Goal: Navigation & Orientation: Go to known website

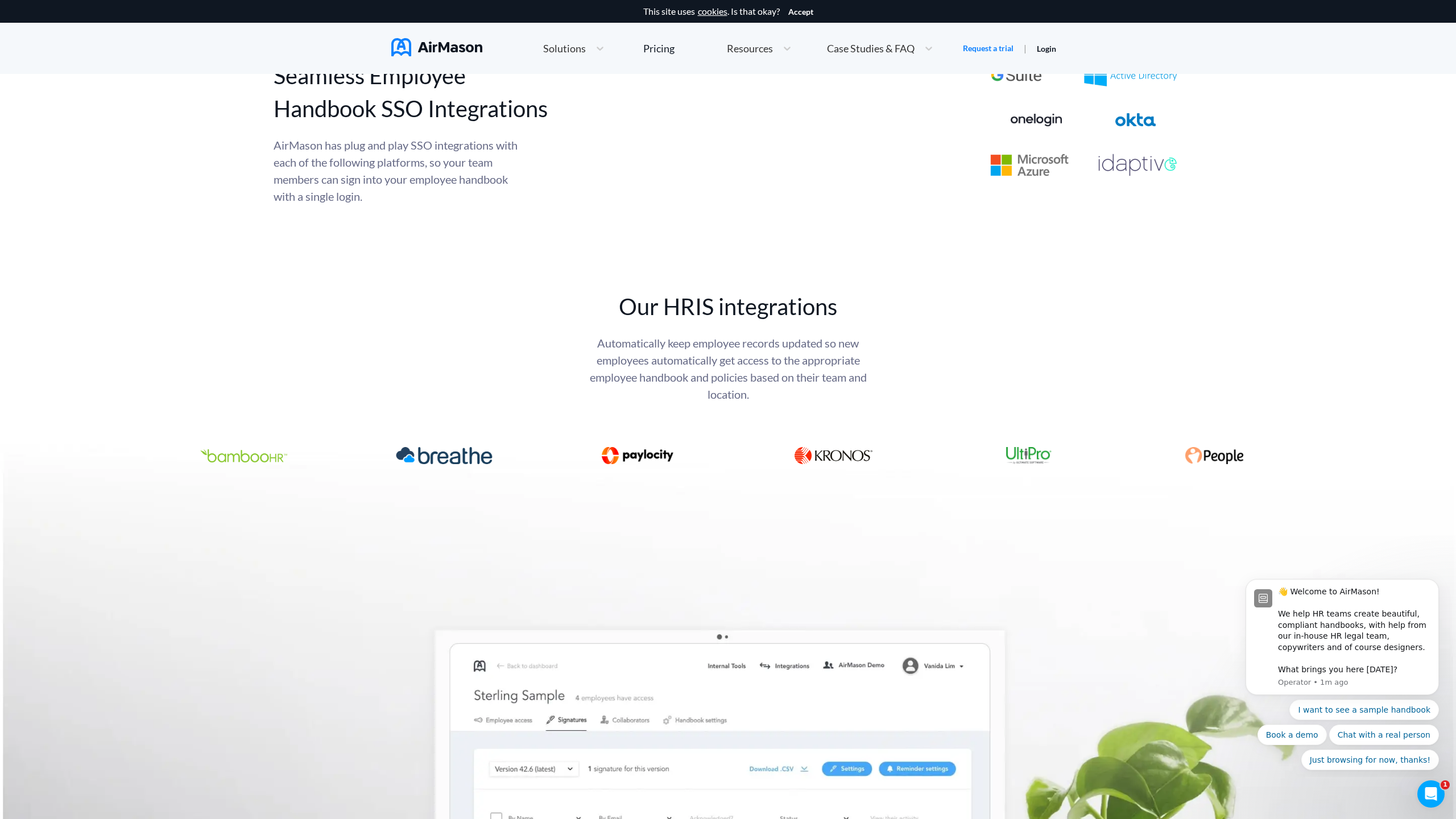
scroll to position [6250, 0]
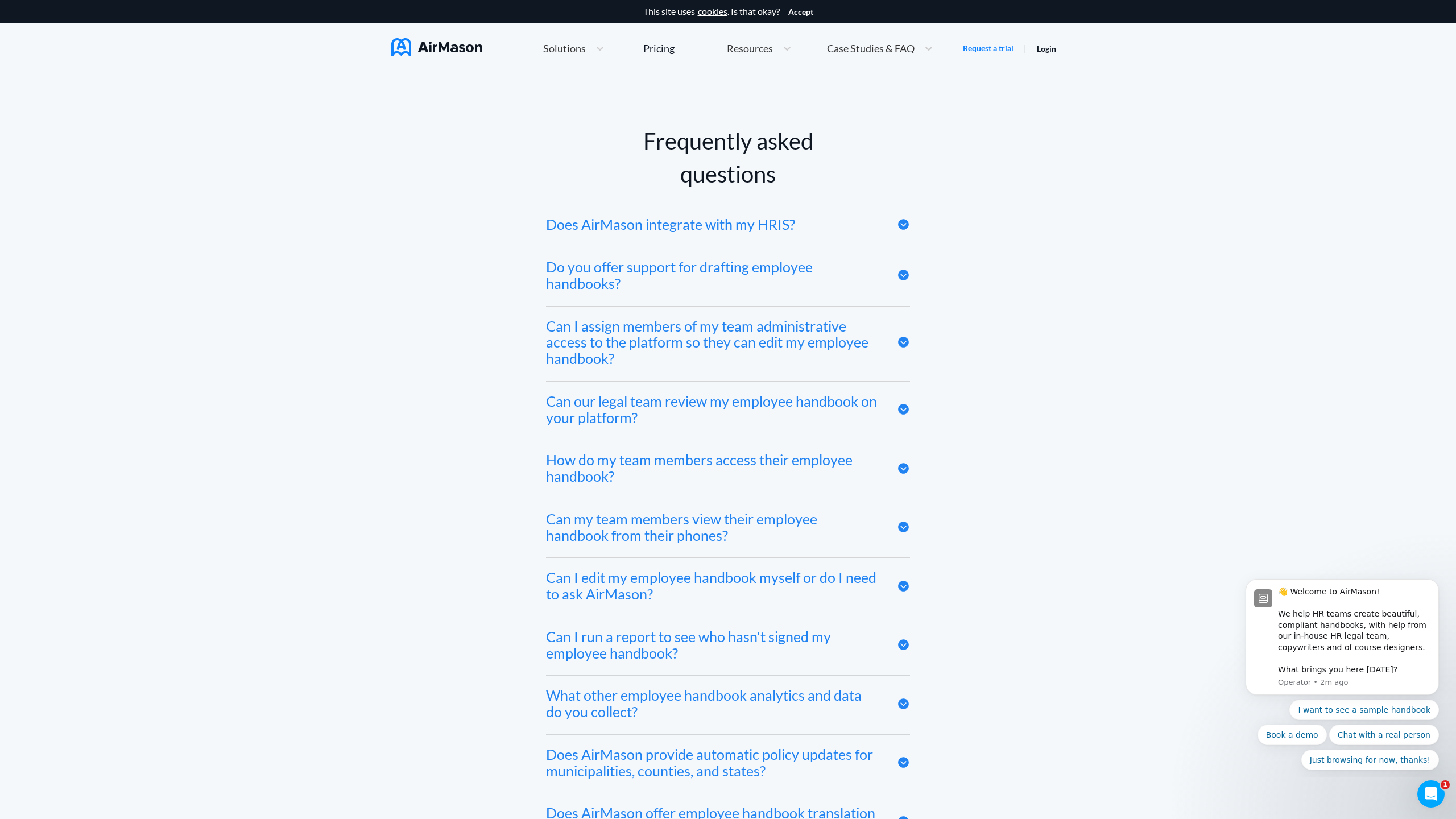
scroll to position [6250, 0]
